Goal: Information Seeking & Learning: Learn about a topic

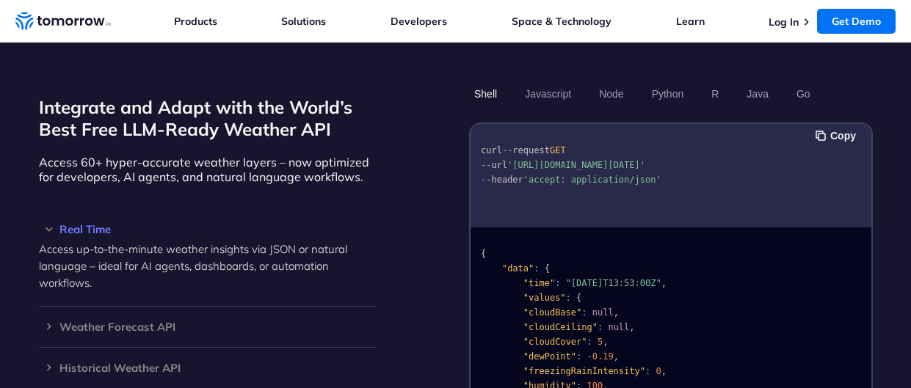
scroll to position [1210, 0]
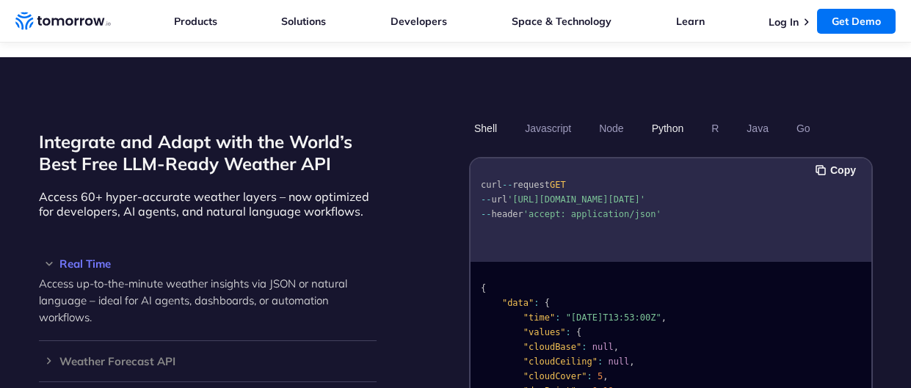
click at [664, 116] on button "Python" at bounding box center [667, 128] width 43 height 25
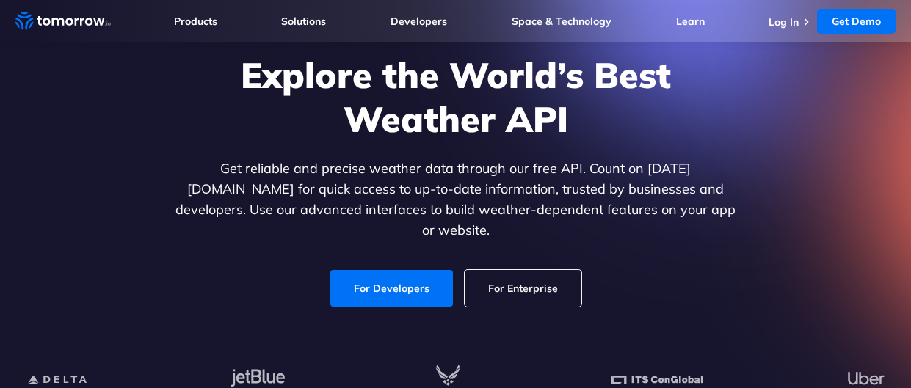
scroll to position [0, 0]
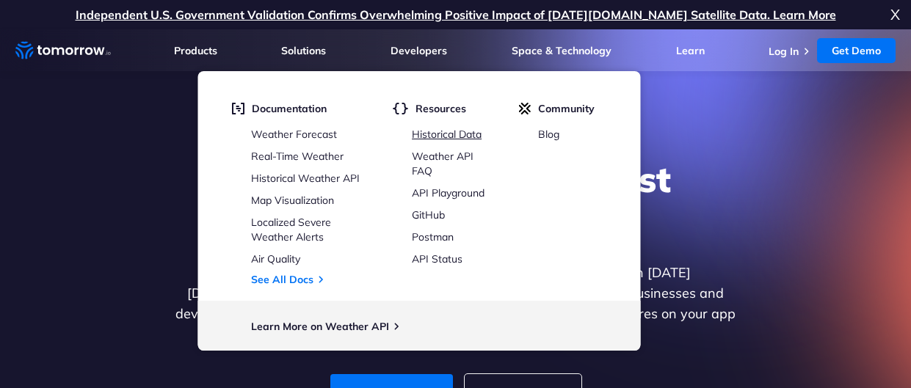
click at [446, 133] on link "Historical Data" at bounding box center [447, 134] width 70 height 13
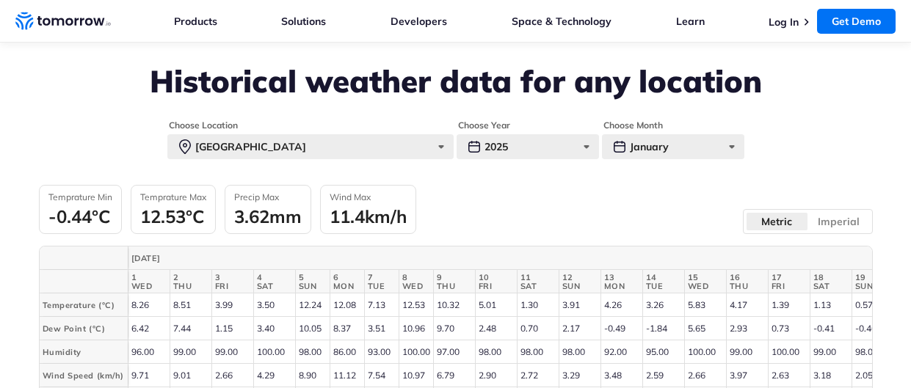
scroll to position [579, 0]
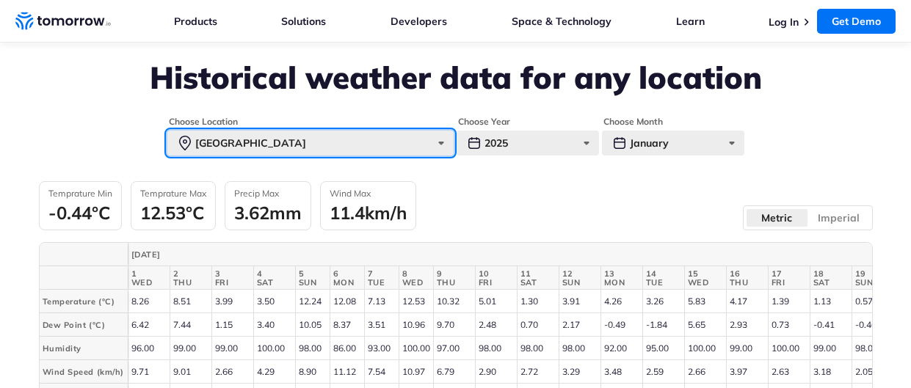
click at [444, 142] on div "Paris" at bounding box center [310, 143] width 286 height 25
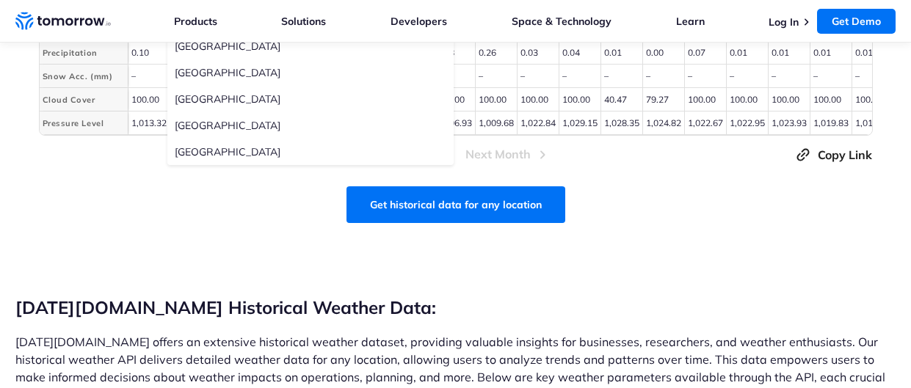
scroll to position [966, 0]
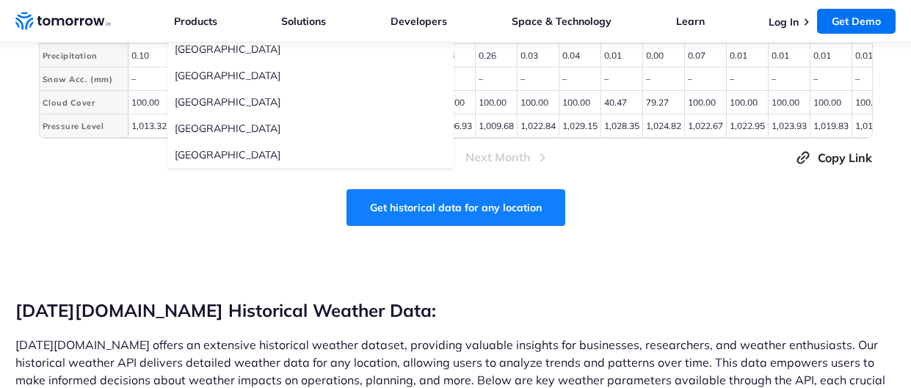
click at [470, 210] on link "Get historical data for any location" at bounding box center [455, 207] width 219 height 37
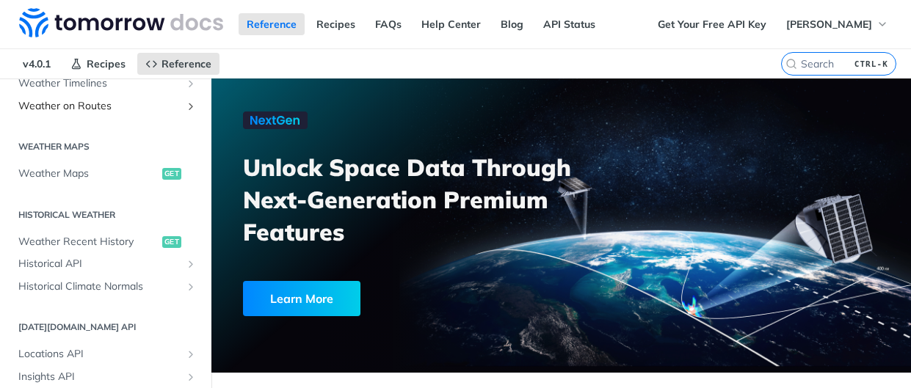
scroll to position [404, 0]
click at [192, 266] on icon "Show subpages for Historical API" at bounding box center [191, 263] width 12 height 12
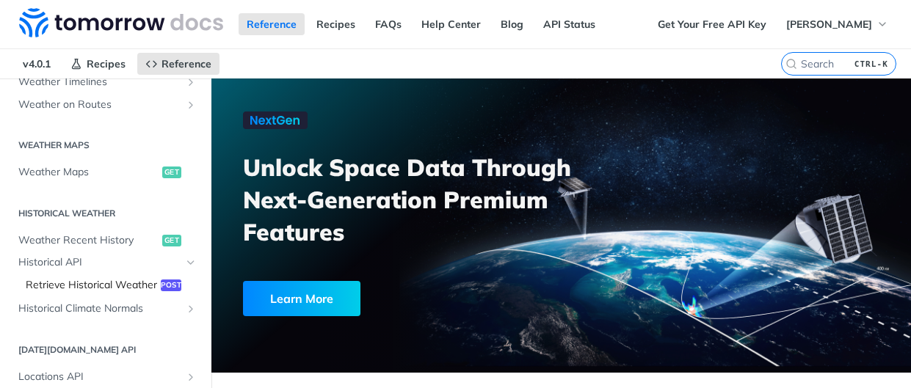
click at [123, 280] on span "Retrieve Historical Weather" at bounding box center [91, 285] width 131 height 15
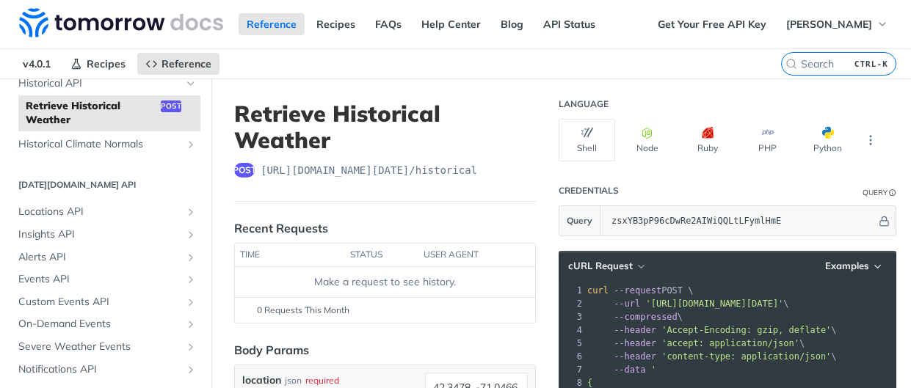
scroll to position [625, 0]
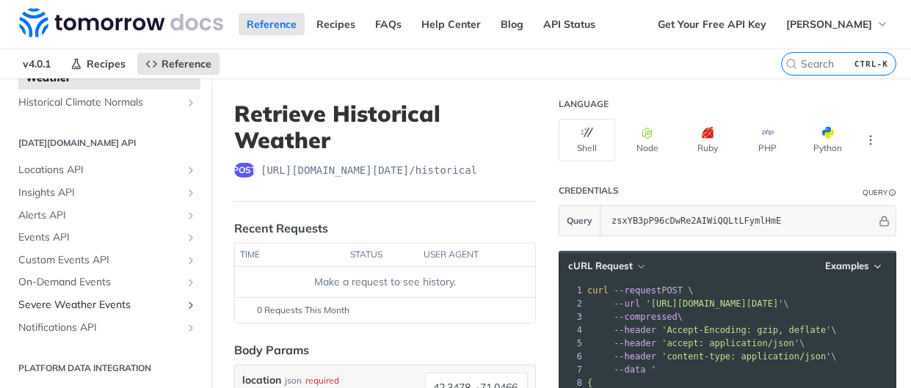
click at [102, 304] on span "Severe Weather Events" at bounding box center [99, 305] width 163 height 15
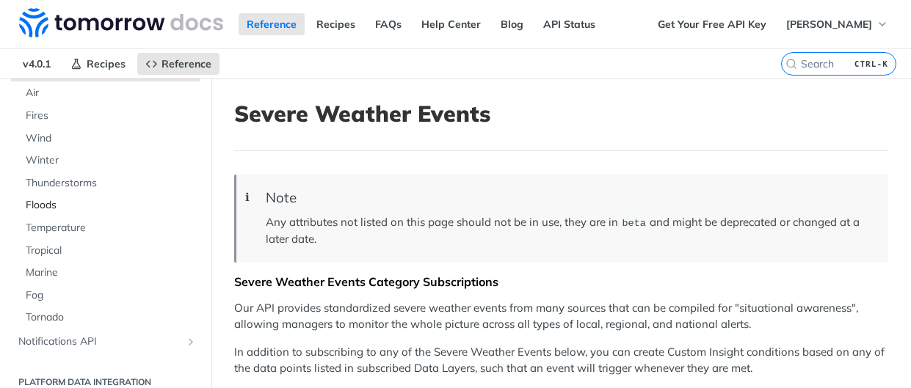
scroll to position [835, 0]
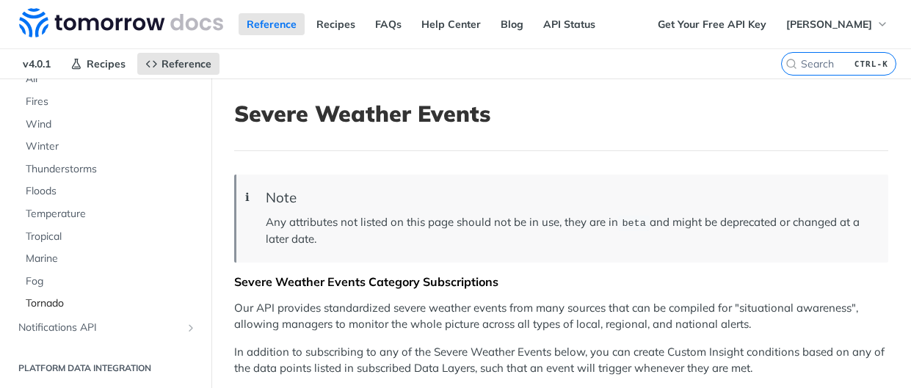
click at [53, 305] on span "Tornado" at bounding box center [111, 304] width 171 height 15
